Goal: Find specific page/section: Find specific page/section

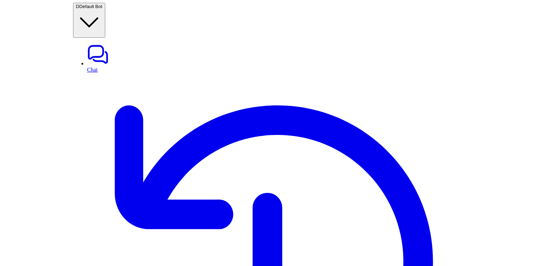
scroll to position [188, 0]
